Goal: Information Seeking & Learning: Compare options

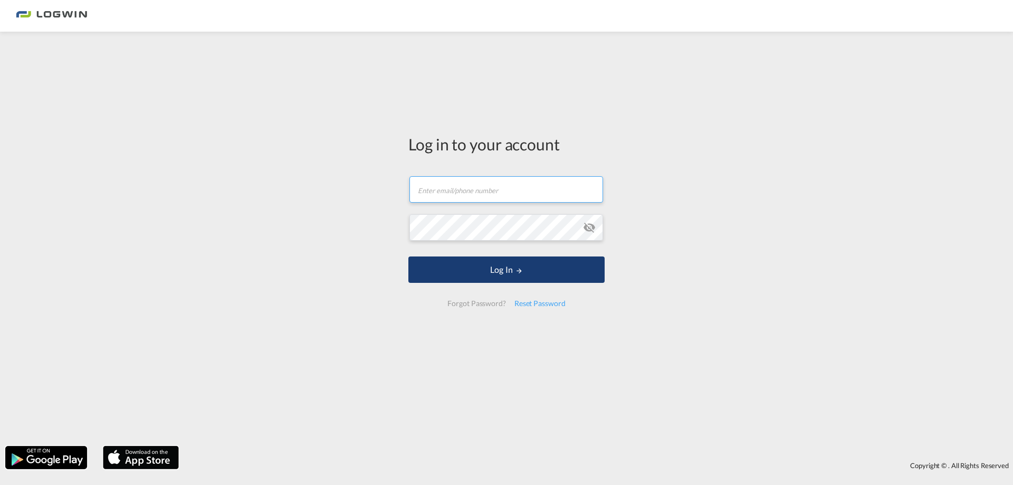
type input "[PERSON_NAME][EMAIL_ADDRESS][PERSON_NAME][DOMAIN_NAME]"
click at [494, 270] on button "Log In" at bounding box center [506, 269] width 196 height 26
